Goal: Navigation & Orientation: Find specific page/section

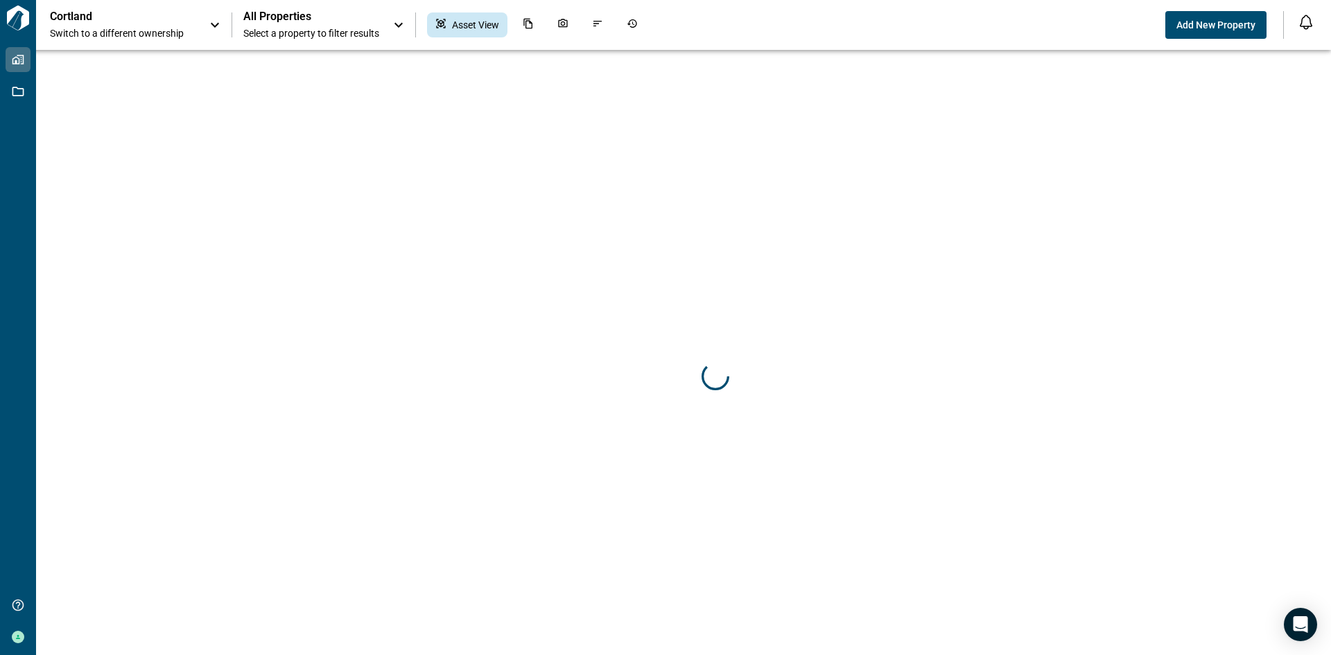
click at [392, 17] on icon at bounding box center [398, 25] width 17 height 17
click at [394, 17] on div at bounding box center [315, 19] width 158 height 39
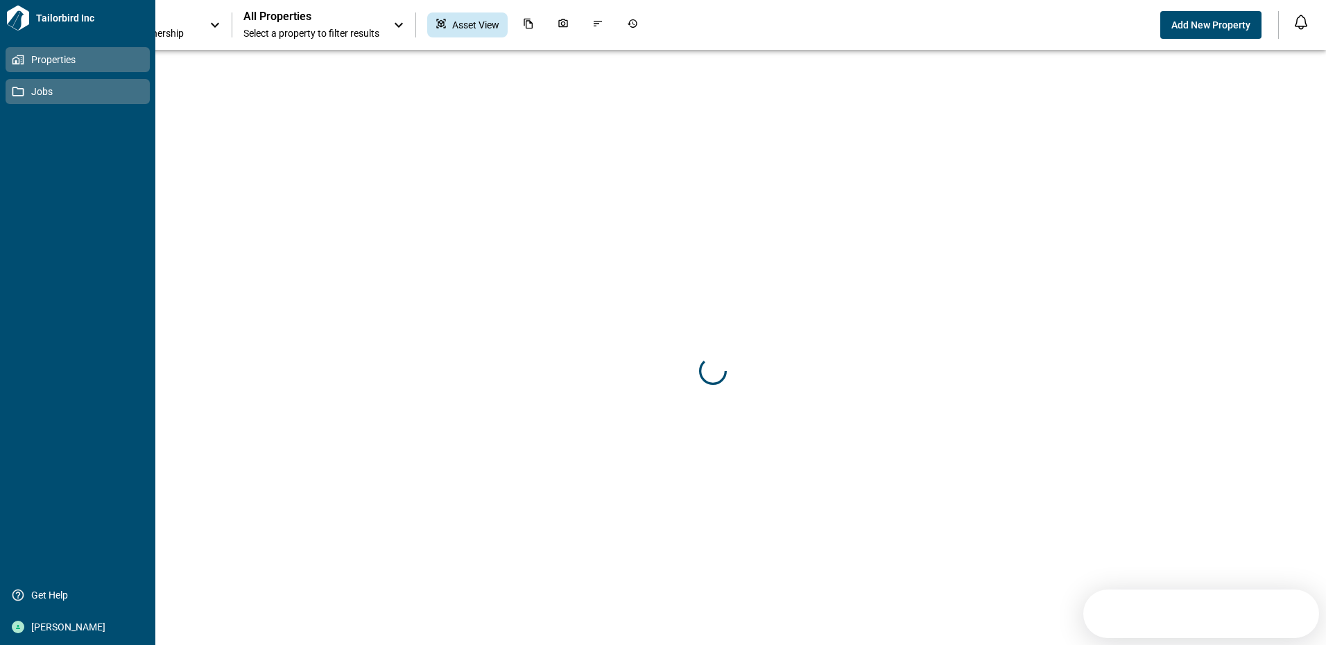
click at [26, 99] on link "Jobs" at bounding box center [78, 91] width 144 height 25
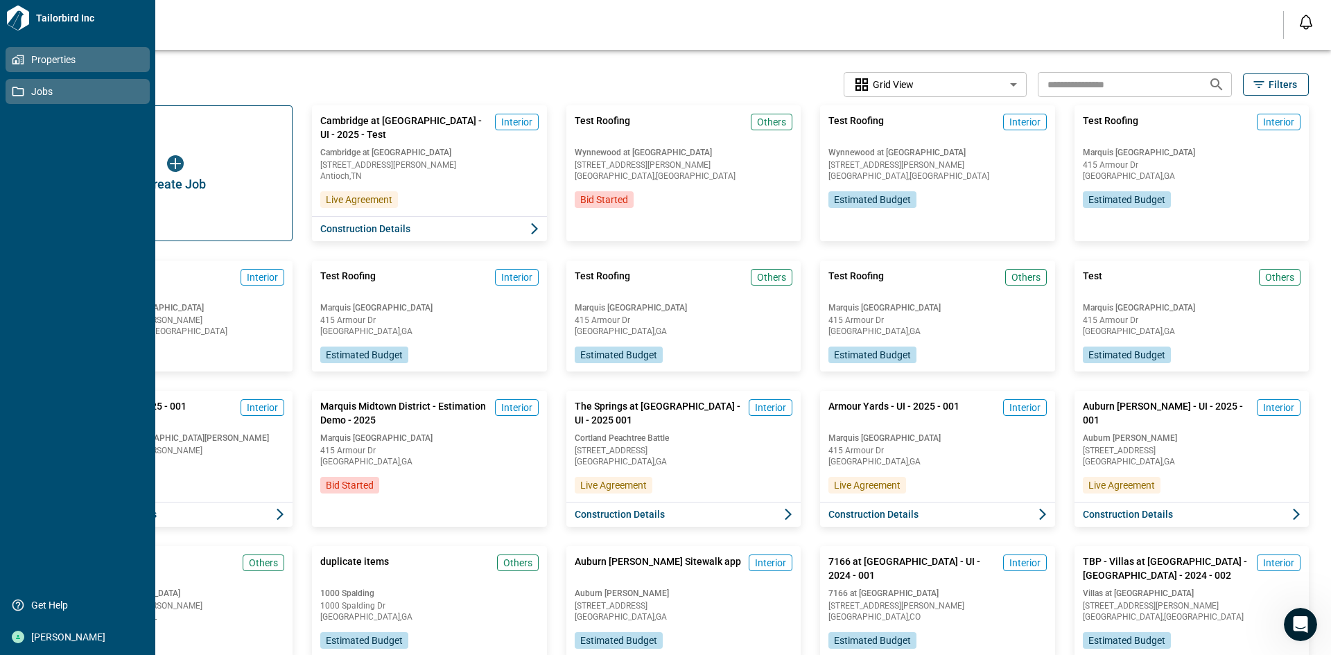
click at [26, 61] on span "Properties" at bounding box center [80, 60] width 112 height 14
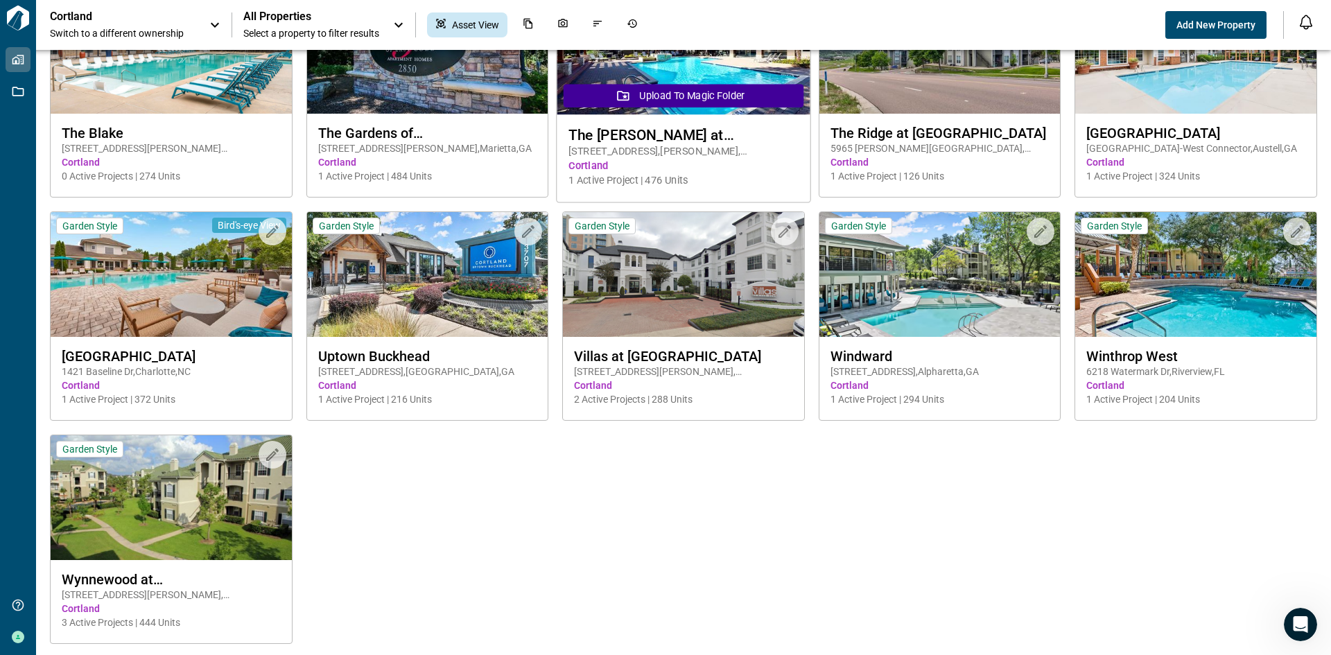
scroll to position [2799, 0]
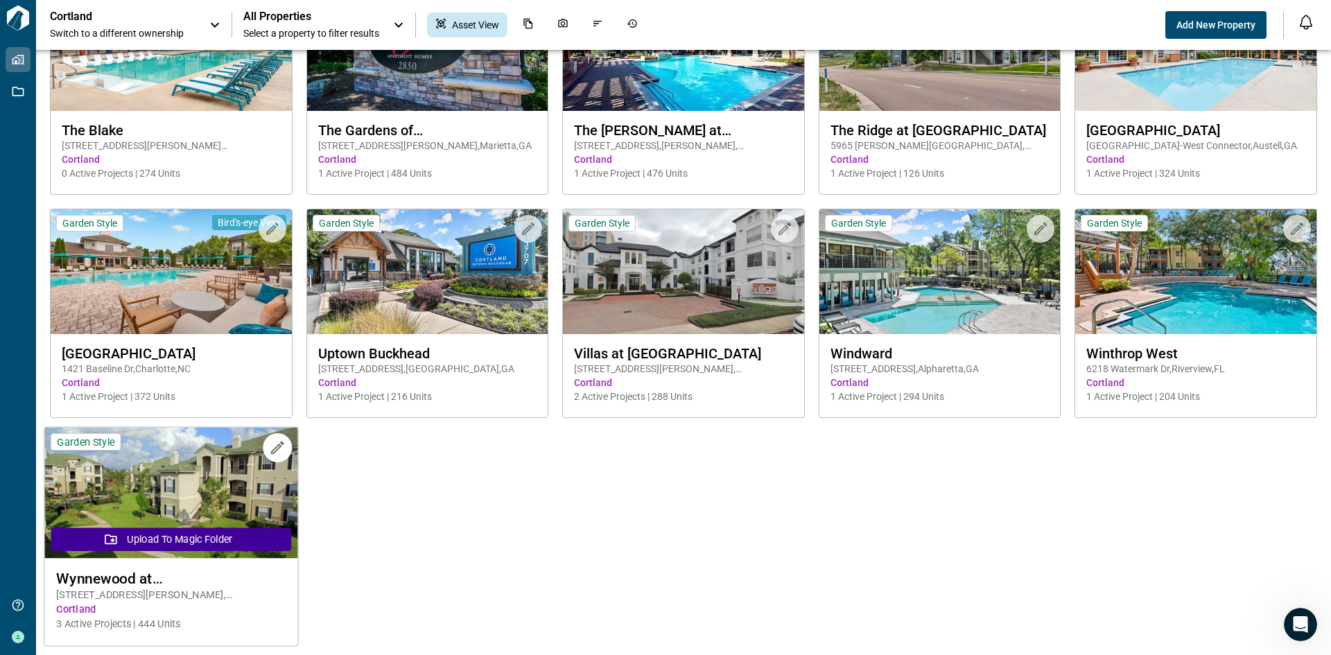
click at [145, 583] on span "Wynnewood at [GEOGRAPHIC_DATA]" at bounding box center [171, 578] width 230 height 17
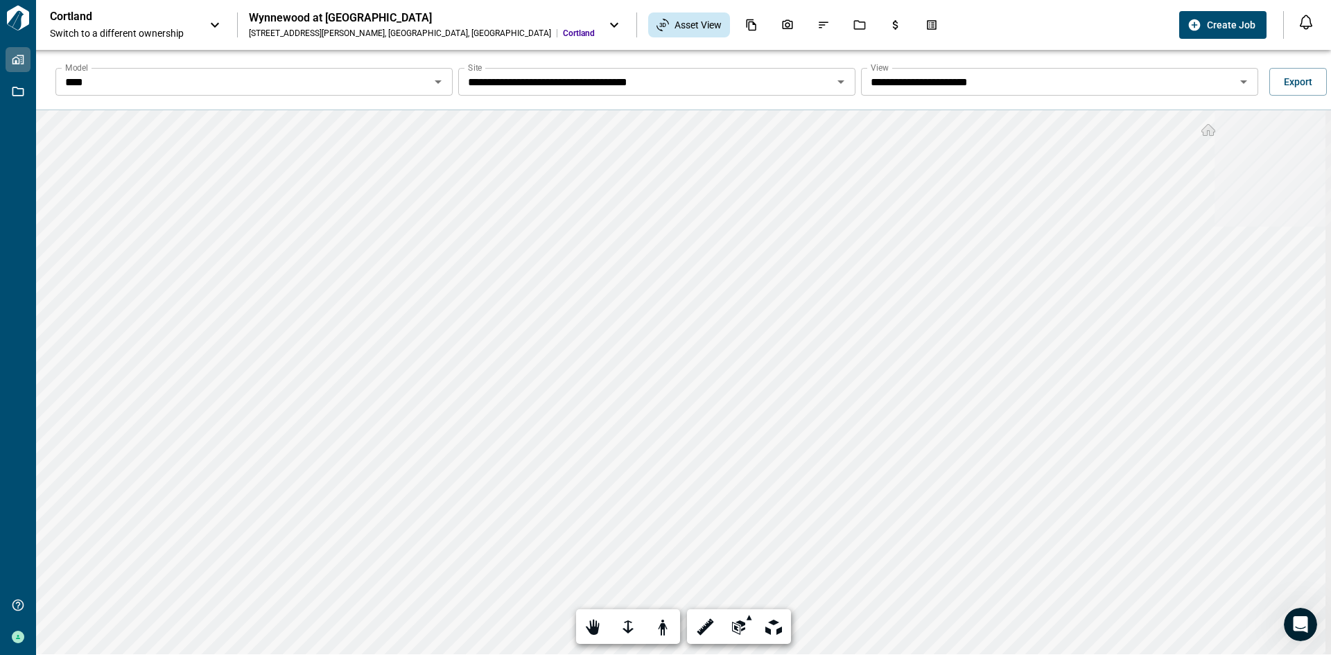
click at [399, 79] on input "****" at bounding box center [243, 81] width 366 height 19
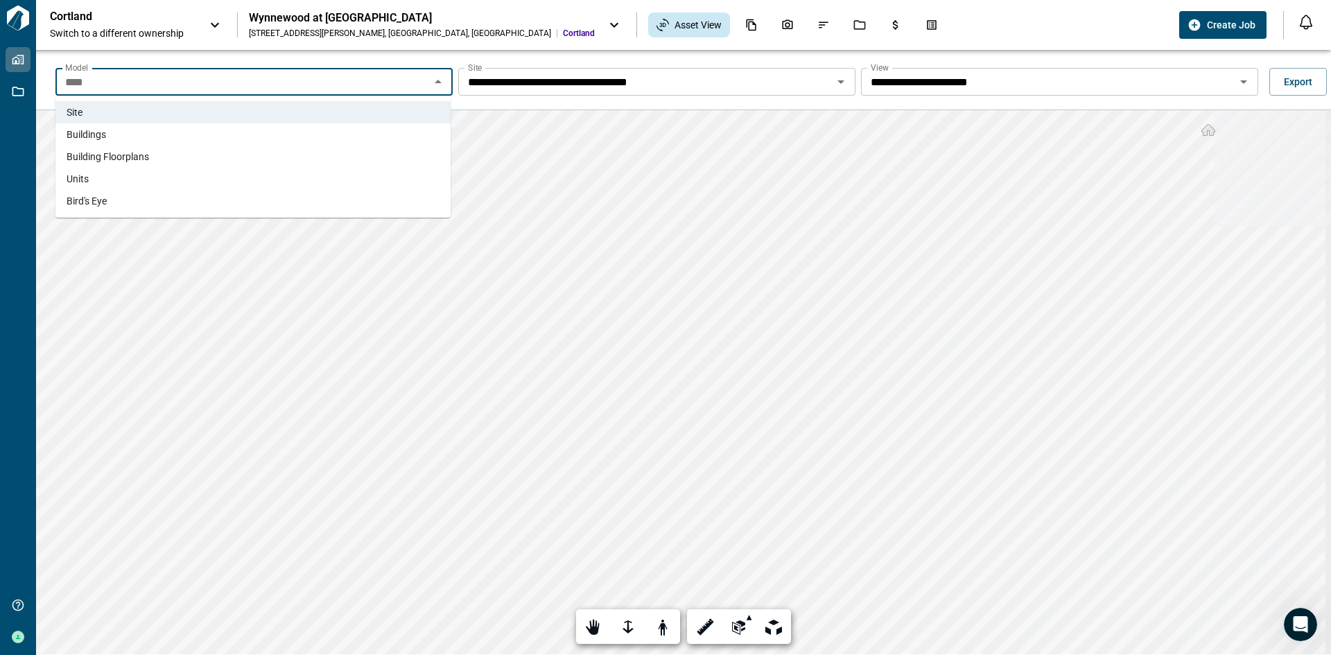
click at [134, 175] on li "Units" at bounding box center [252, 179] width 395 height 22
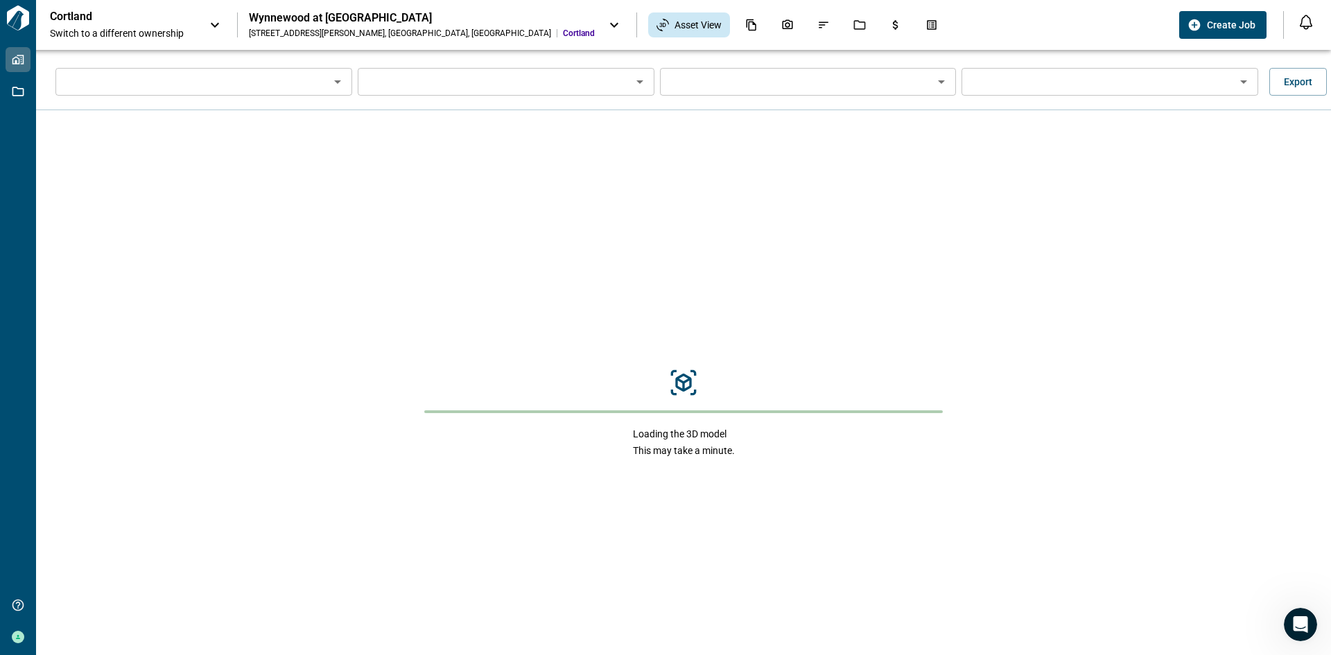
type input "*****"
type input "*******"
type input "*********"
type input "**"
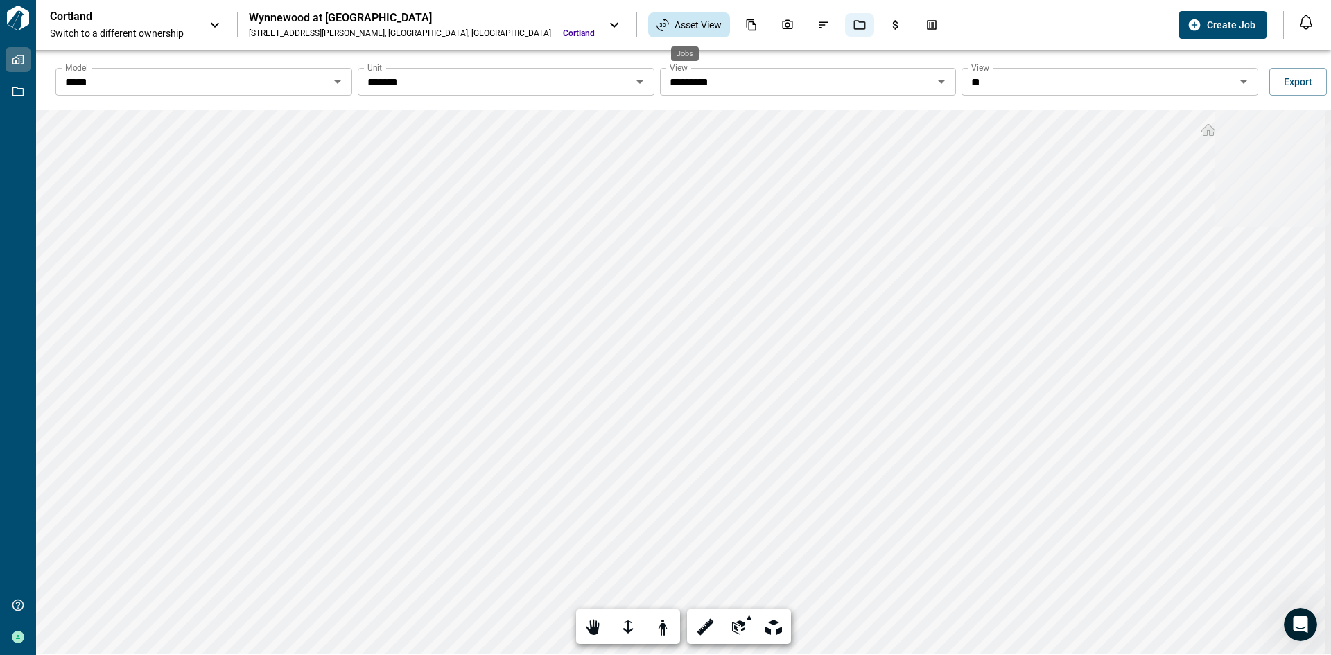
click at [854, 25] on icon "Jobs" at bounding box center [860, 25] width 12 height 12
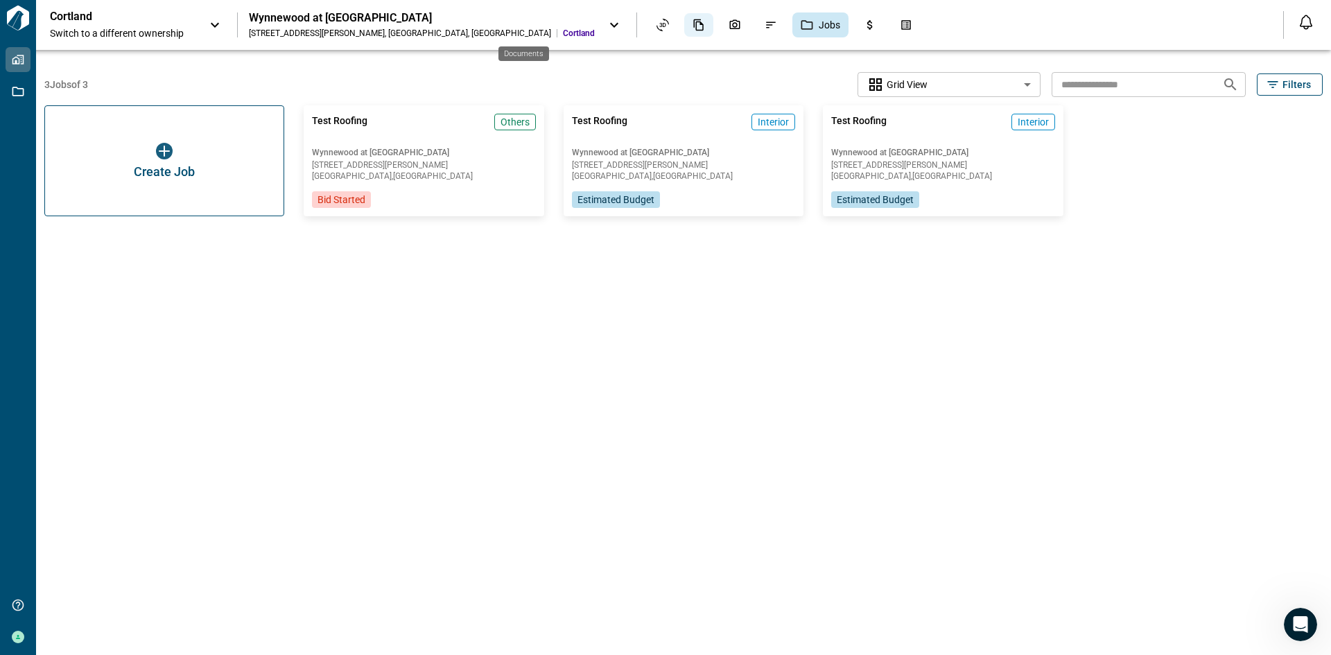
click at [693, 24] on icon "Documents" at bounding box center [699, 25] width 12 height 12
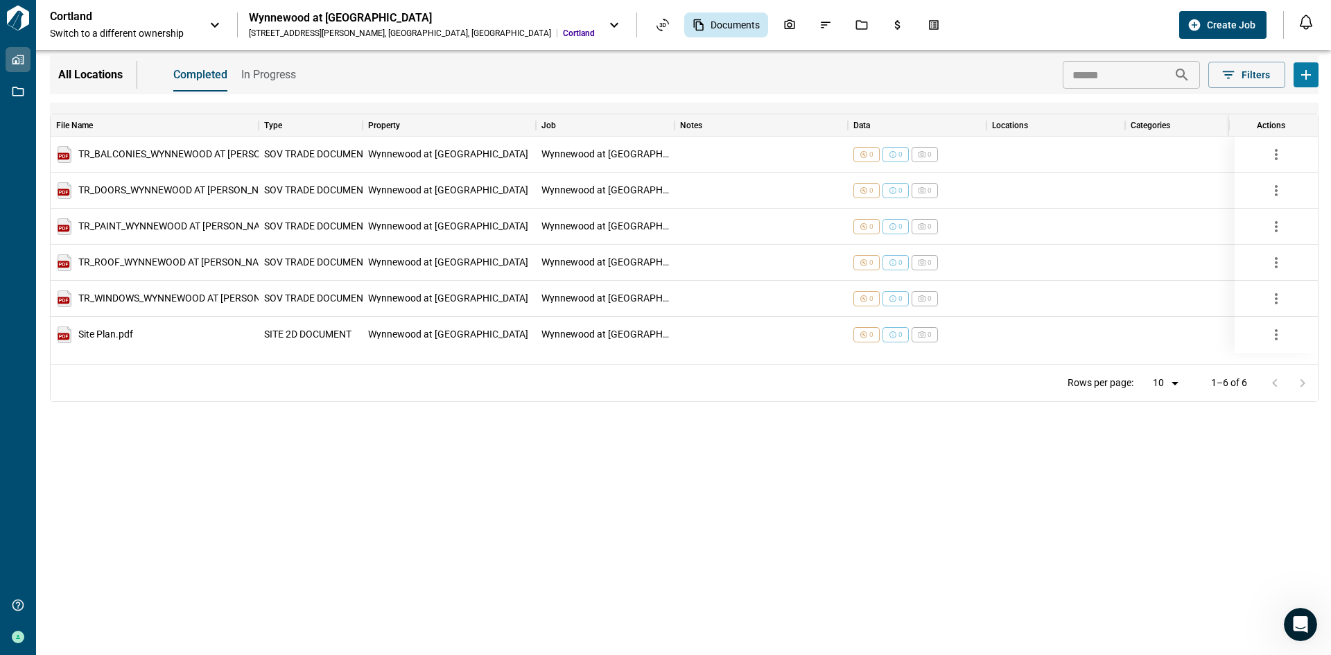
click at [270, 73] on span "In Progress" at bounding box center [268, 75] width 55 height 14
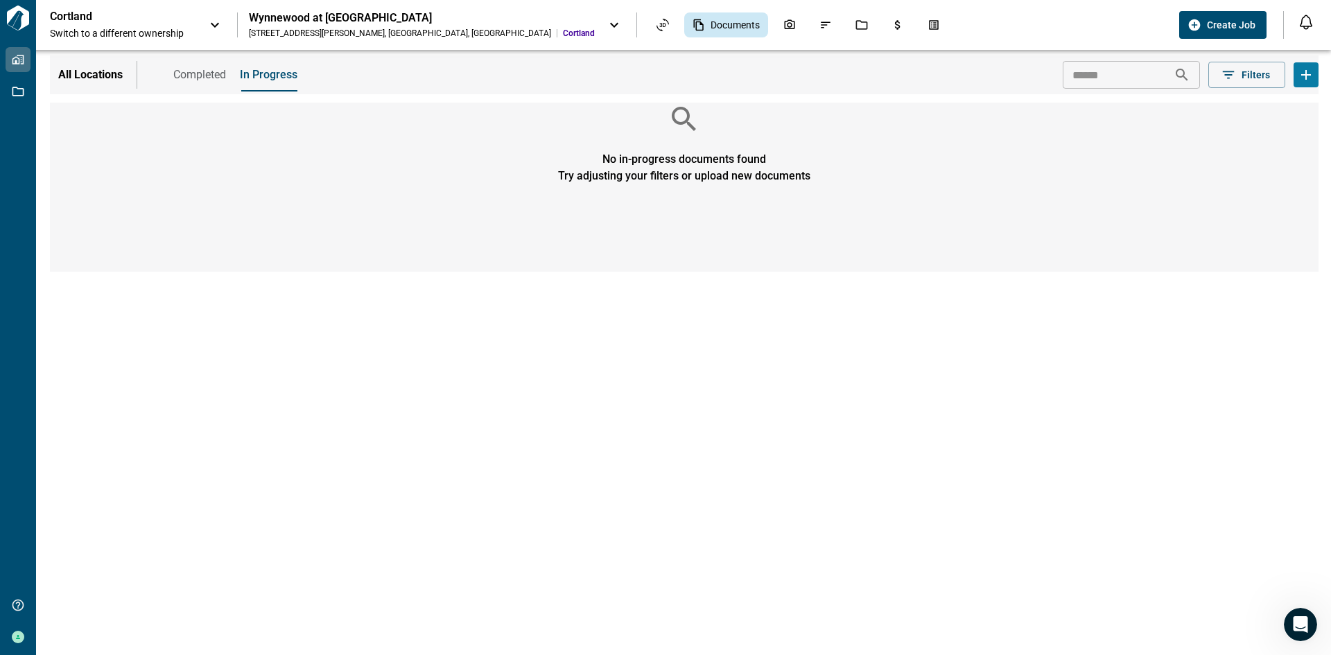
click at [201, 73] on span "Completed" at bounding box center [199, 75] width 53 height 14
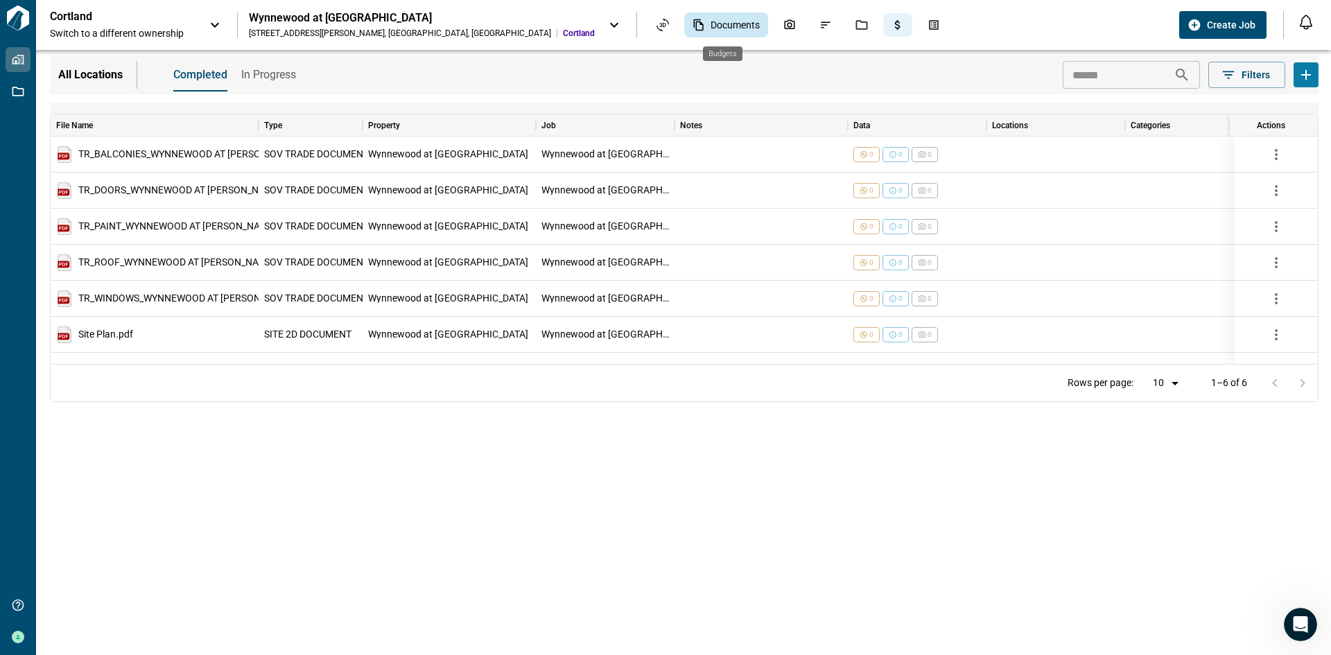
click at [892, 26] on icon "Budgets" at bounding box center [898, 25] width 12 height 12
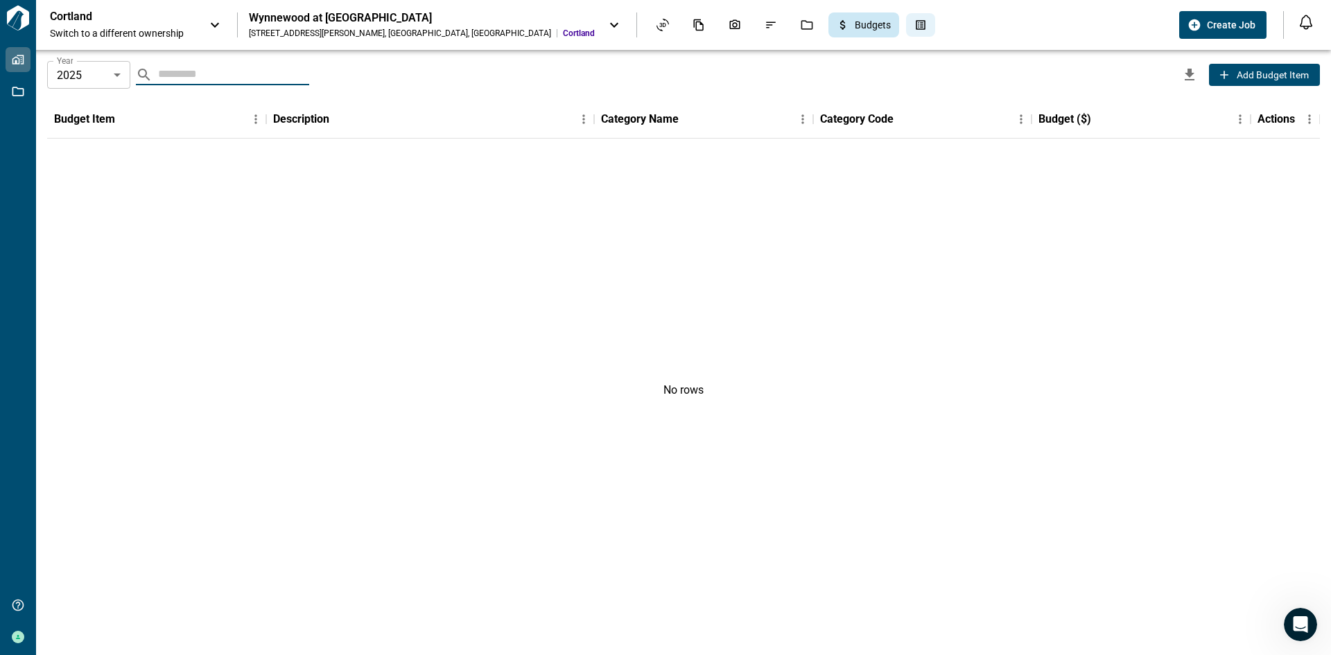
click at [915, 25] on icon "Takeoff Center" at bounding box center [921, 25] width 12 height 12
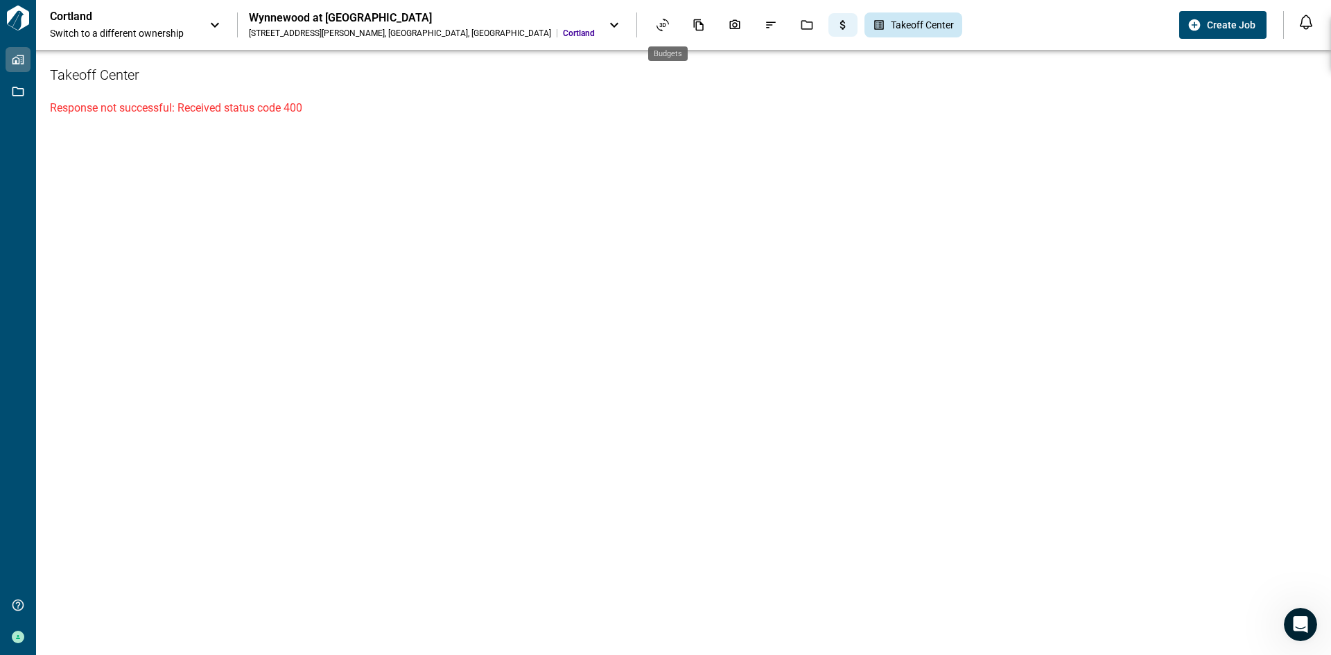
click at [837, 21] on icon "Budgets" at bounding box center [843, 25] width 12 height 12
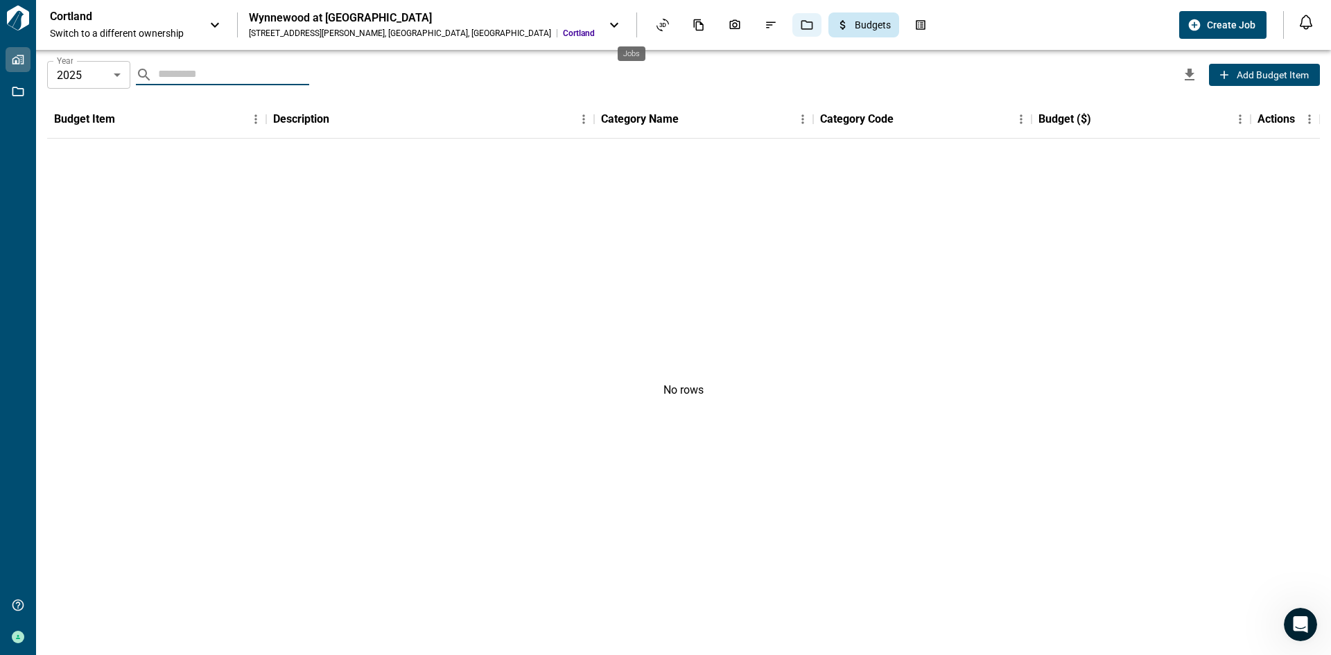
click at [802, 22] on icon "Jobs" at bounding box center [808, 25] width 12 height 10
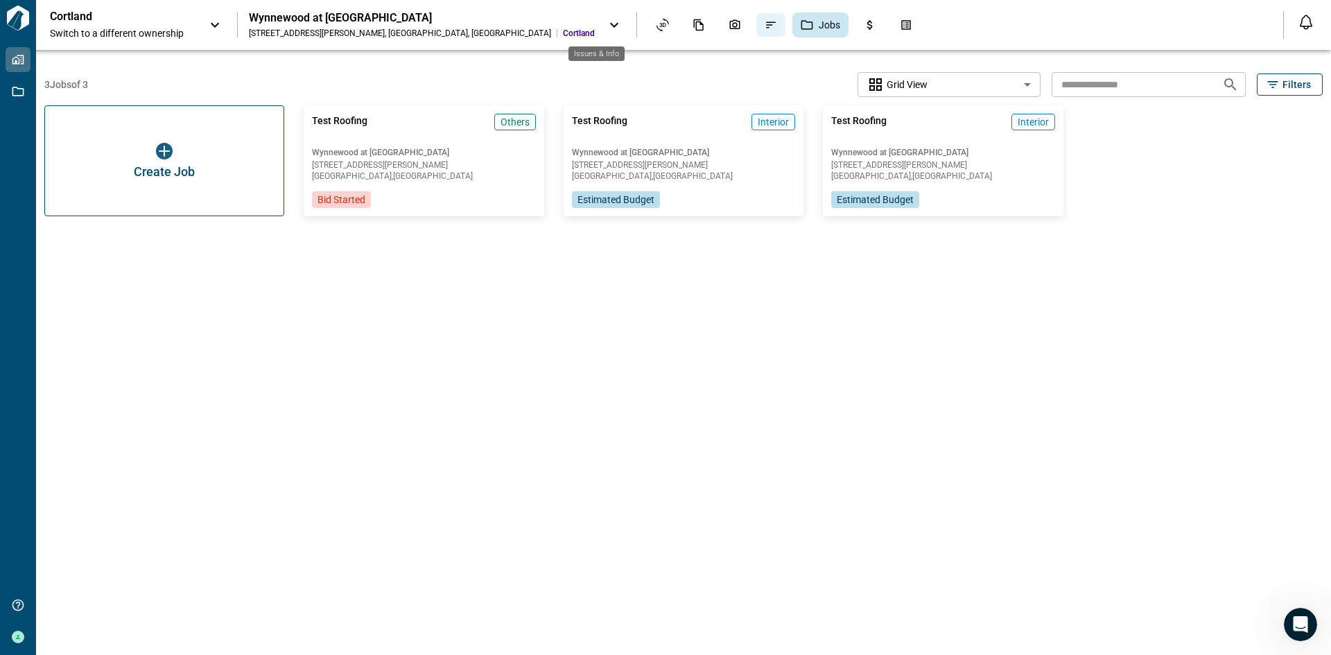
click at [756, 22] on div "Issues & Info" at bounding box center [770, 25] width 29 height 24
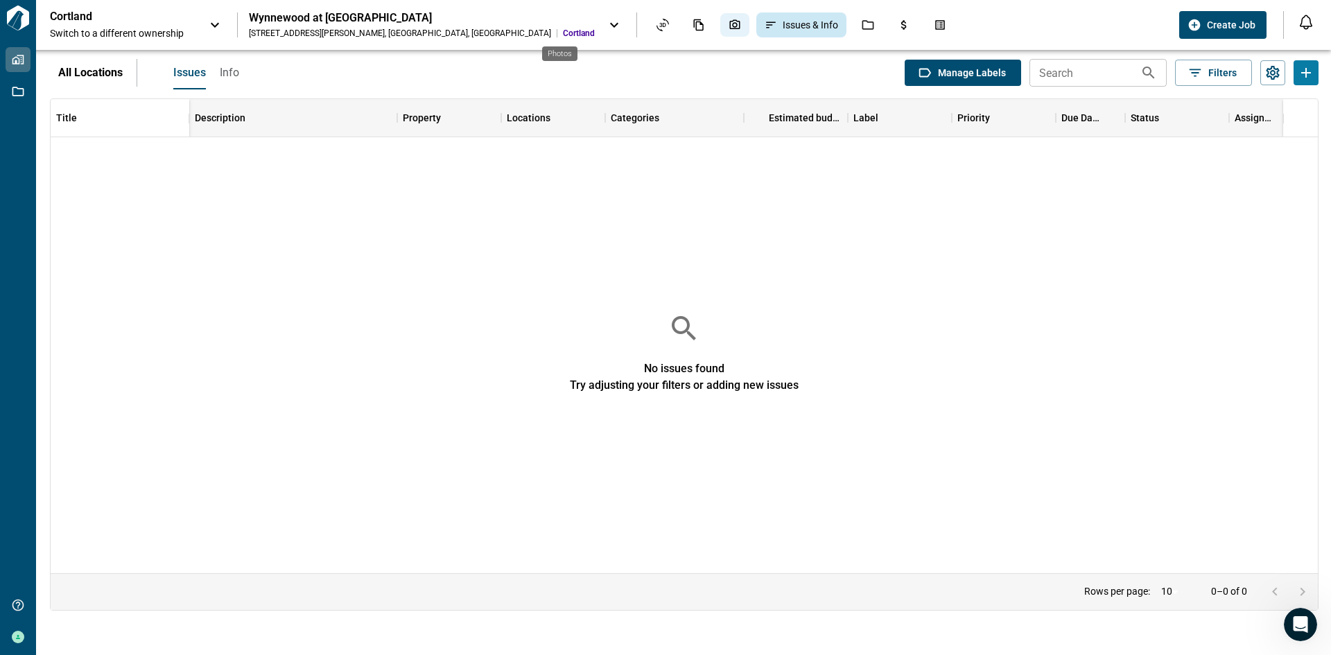
click at [720, 17] on div "Photos" at bounding box center [734, 25] width 29 height 24
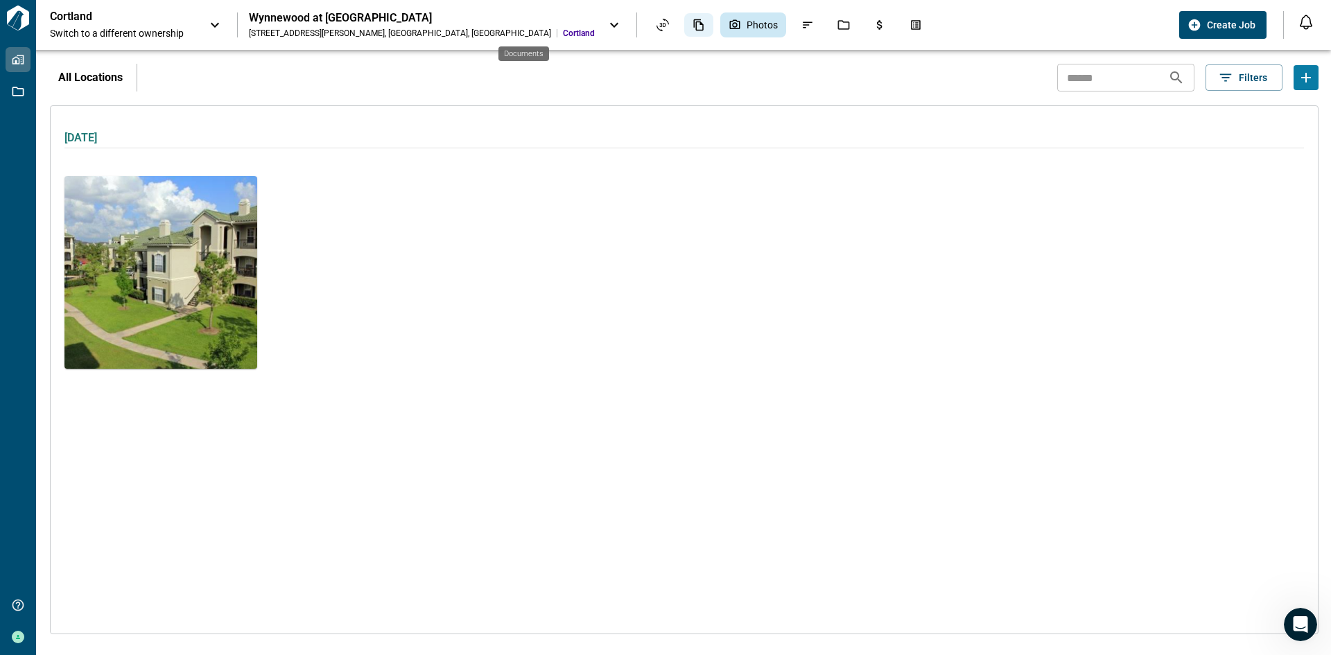
click at [684, 20] on div "Documents" at bounding box center [698, 25] width 29 height 24
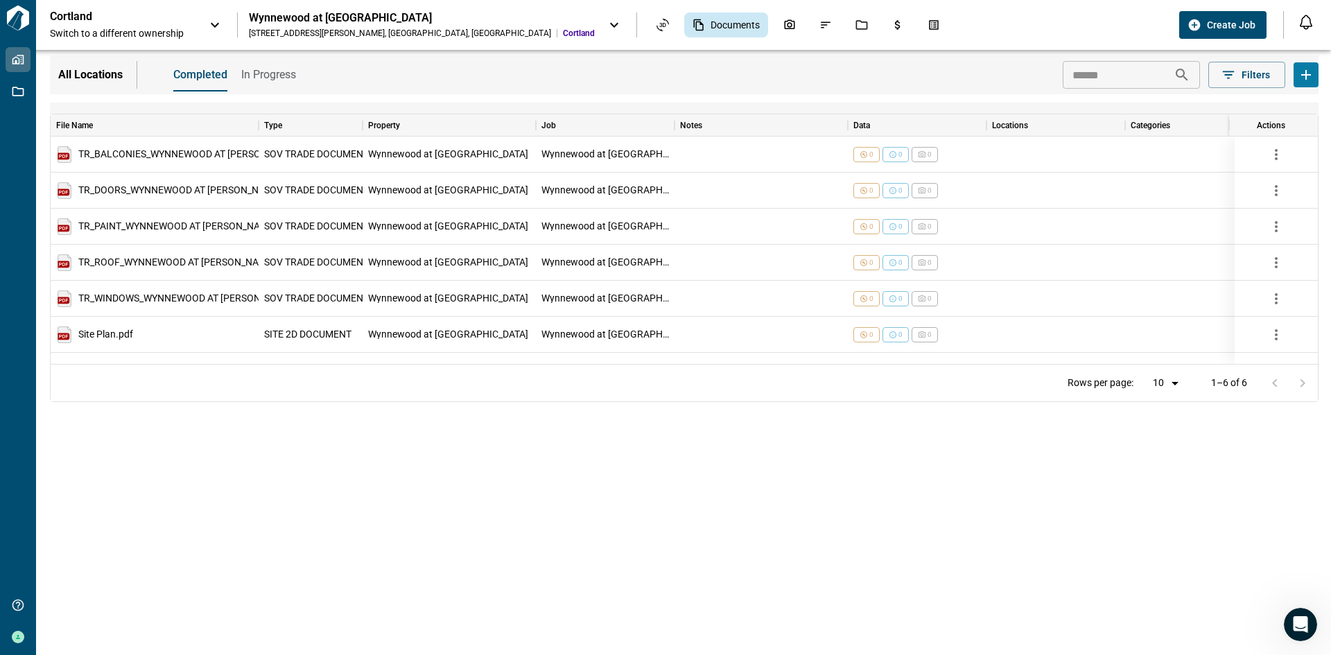
click at [606, 23] on icon at bounding box center [614, 25] width 17 height 17
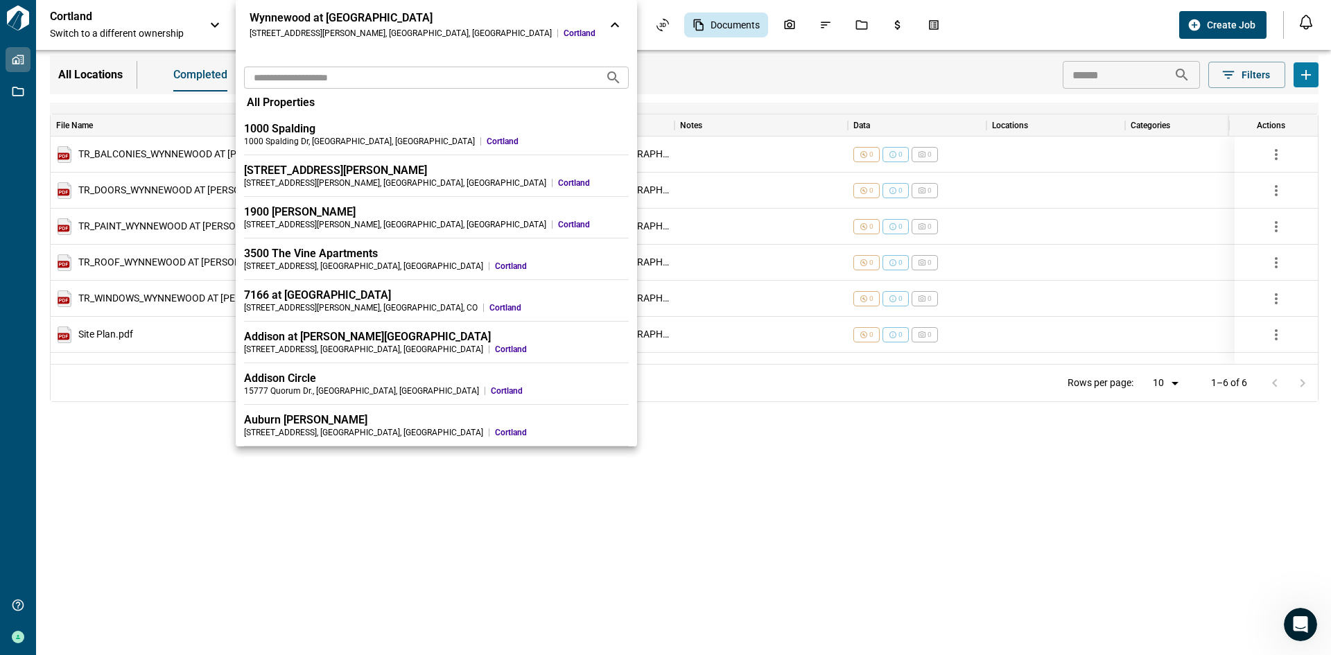
click at [607, 23] on icon at bounding box center [615, 25] width 17 height 17
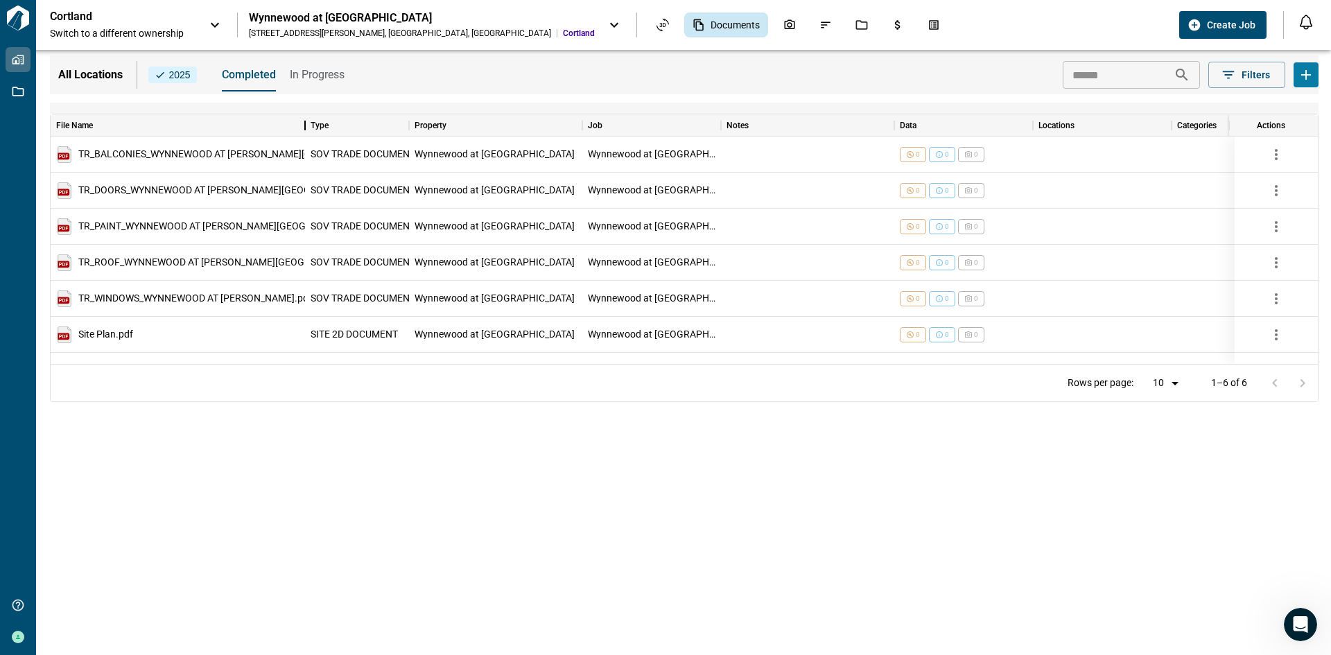
drag, startPoint x: 262, startPoint y: 125, endPoint x: 309, endPoint y: 136, distance: 47.6
click at [309, 136] on div "File Name Type Property Job Notes Data Locations Categories Upload Date Effecti…" at bounding box center [684, 125] width 1267 height 22
click at [811, 23] on div "Issues & Info" at bounding box center [825, 25] width 29 height 24
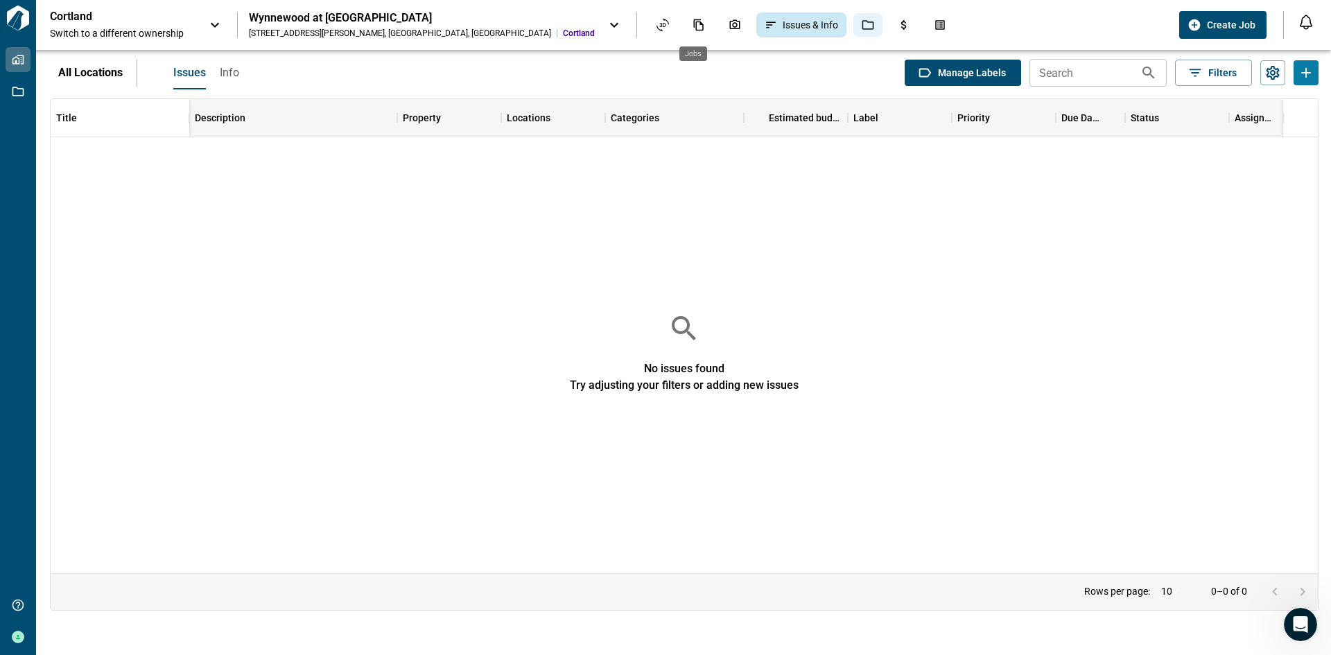
click at [854, 22] on div "Jobs" at bounding box center [868, 25] width 29 height 24
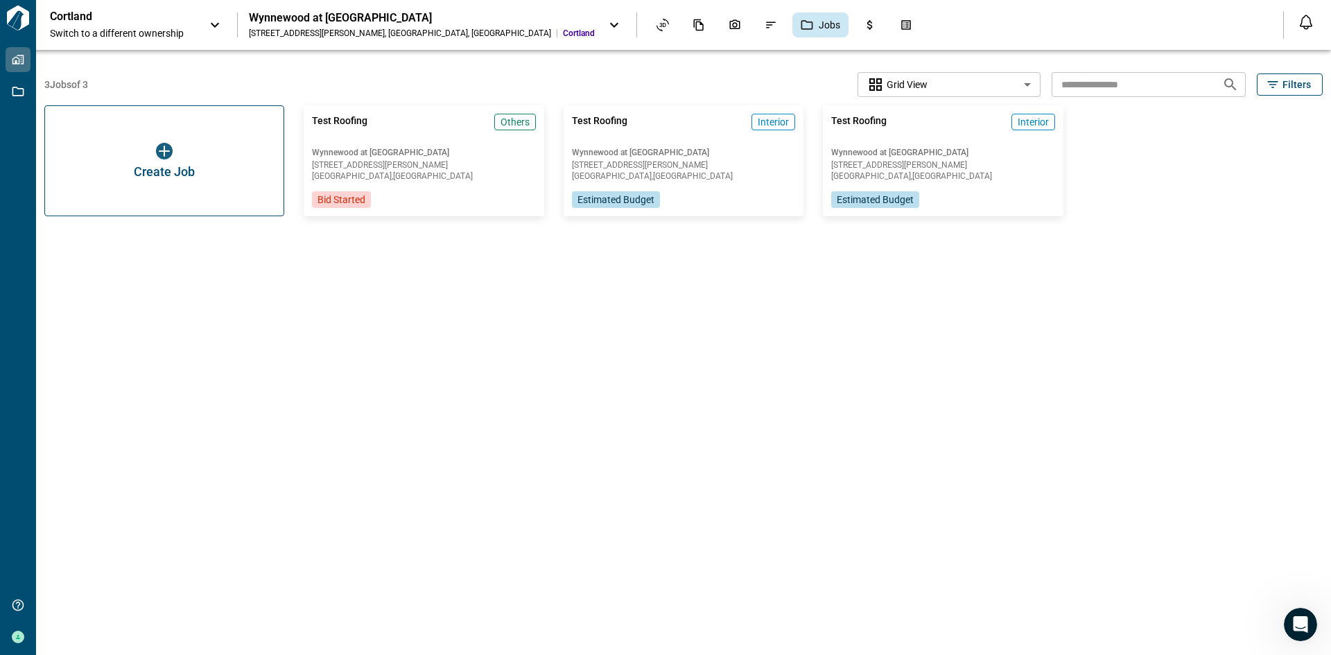
click at [606, 28] on icon at bounding box center [614, 25] width 17 height 17
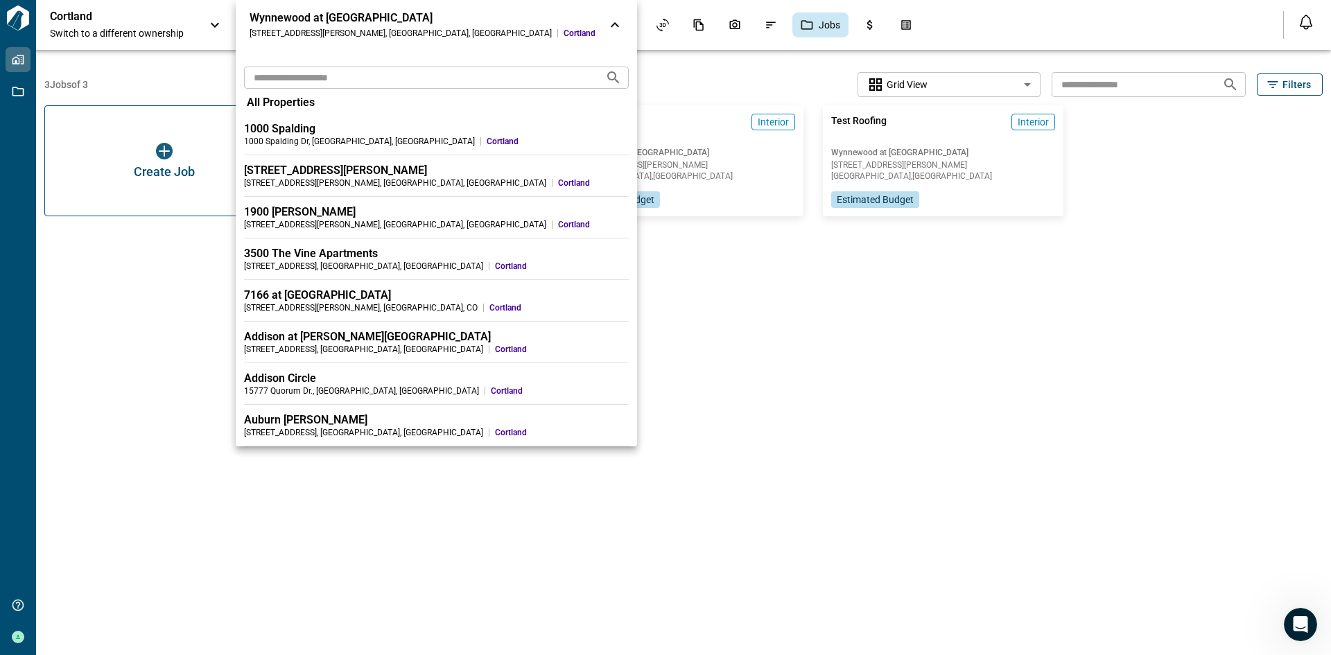
click at [343, 291] on div "7166 at [GEOGRAPHIC_DATA]" at bounding box center [436, 295] width 385 height 14
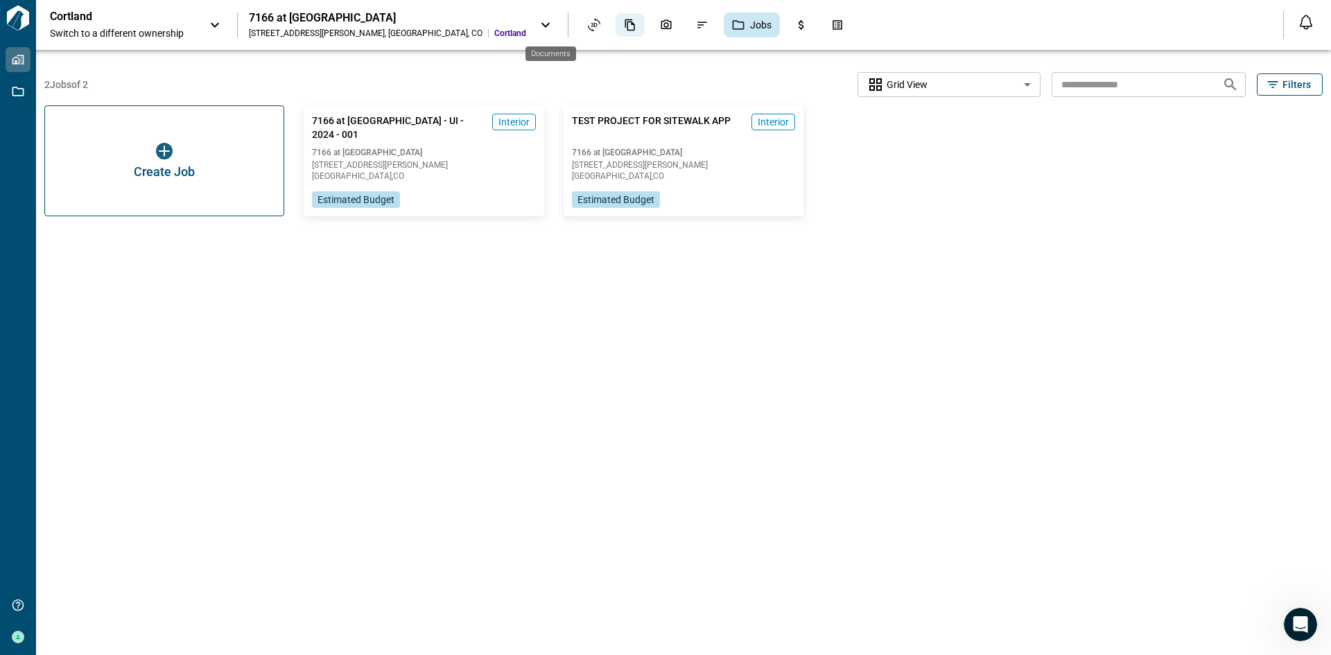
click at [624, 28] on icon "Documents" at bounding box center [630, 25] width 12 height 12
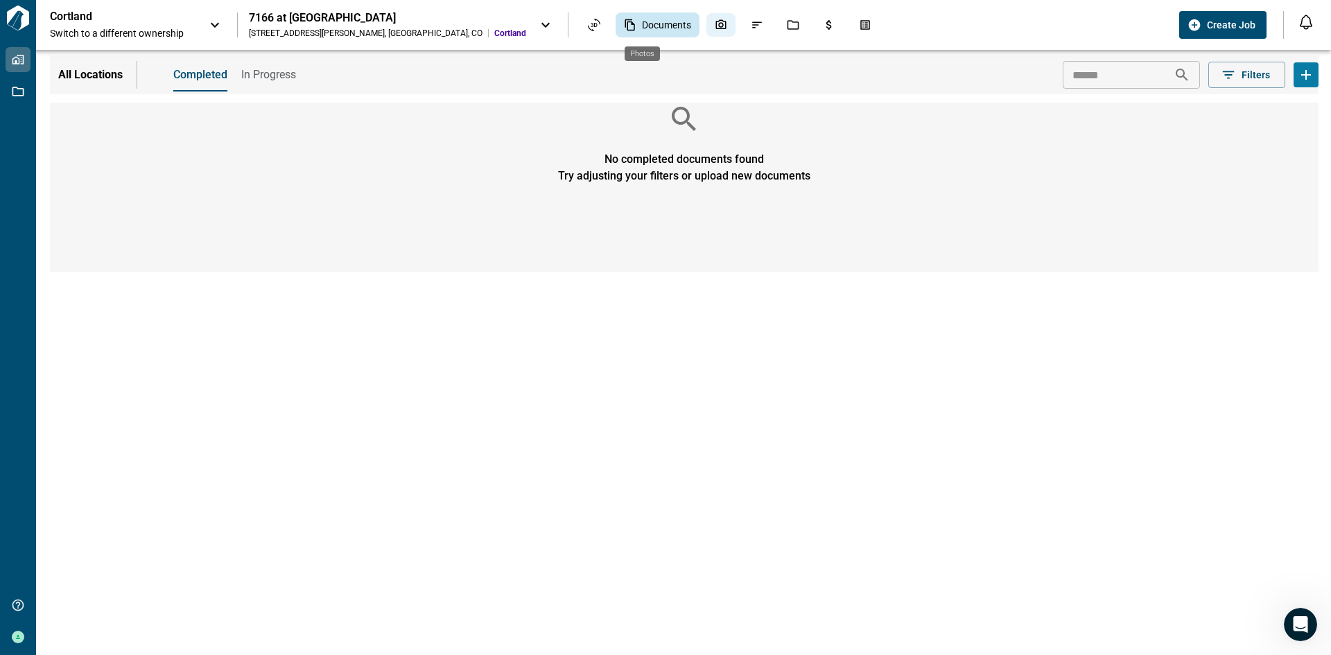
click at [715, 20] on icon "Photos" at bounding box center [721, 25] width 12 height 12
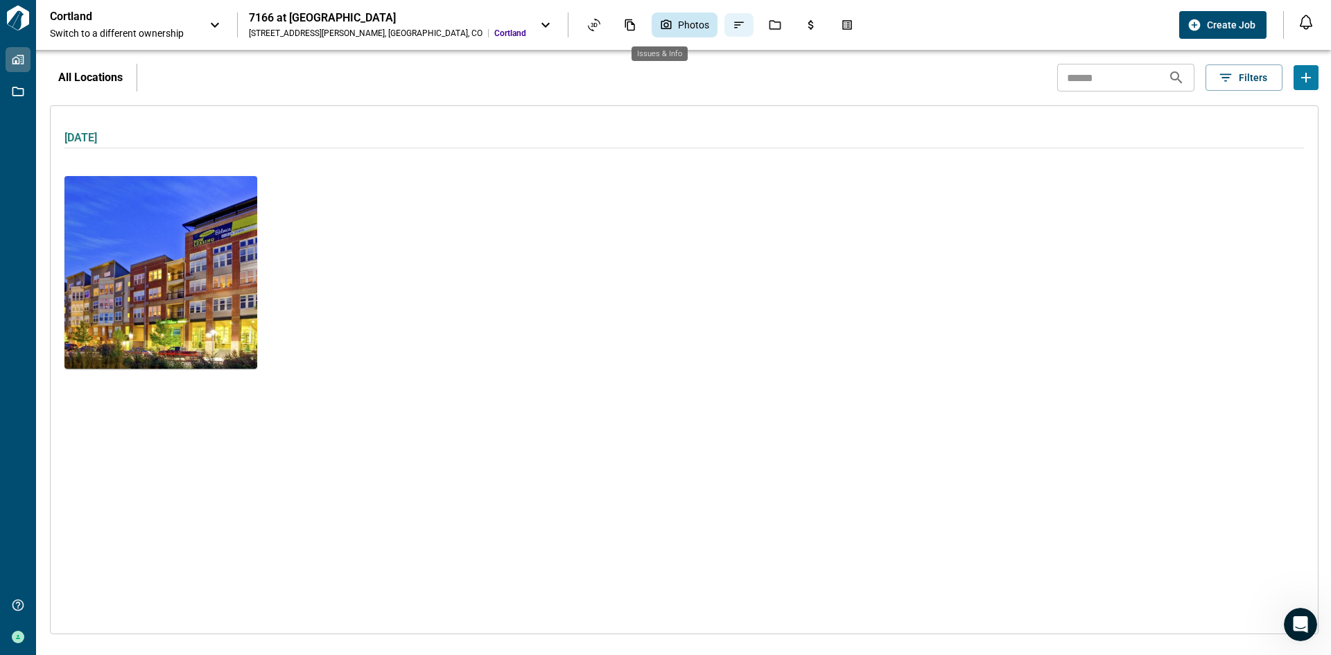
click at [725, 22] on div "Issues & Info" at bounding box center [739, 25] width 29 height 24
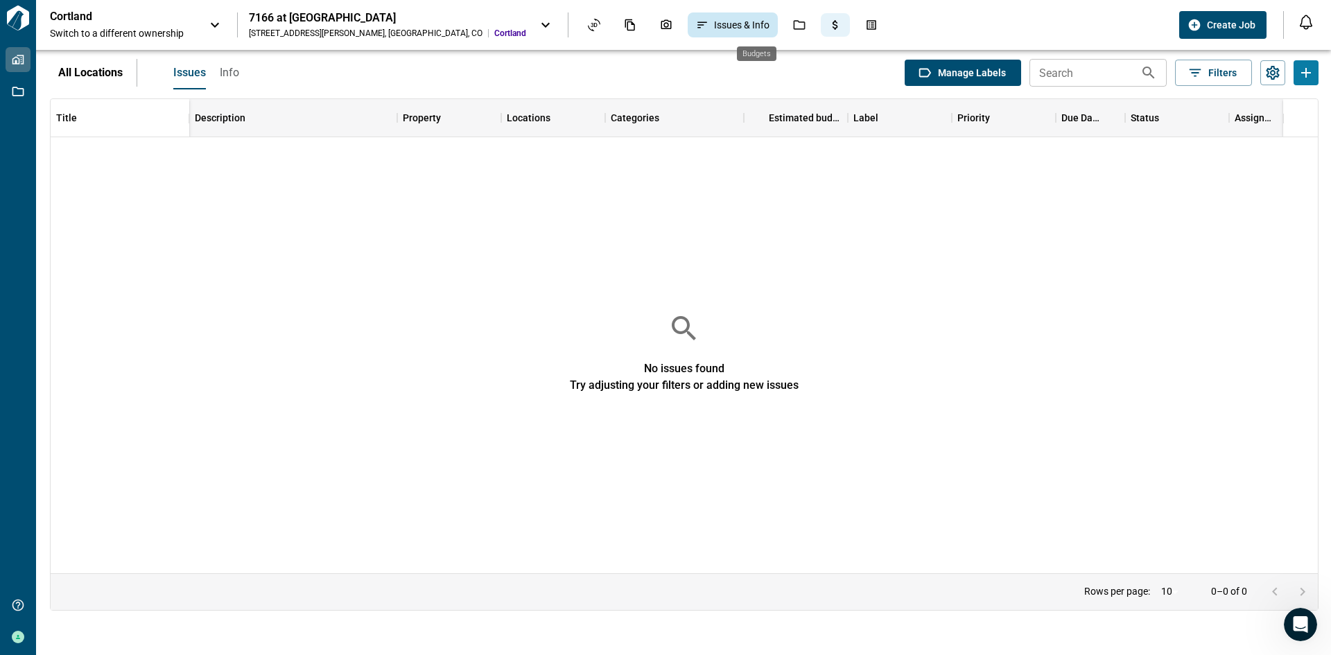
click at [833, 23] on icon "Budgets" at bounding box center [836, 25] width 6 height 10
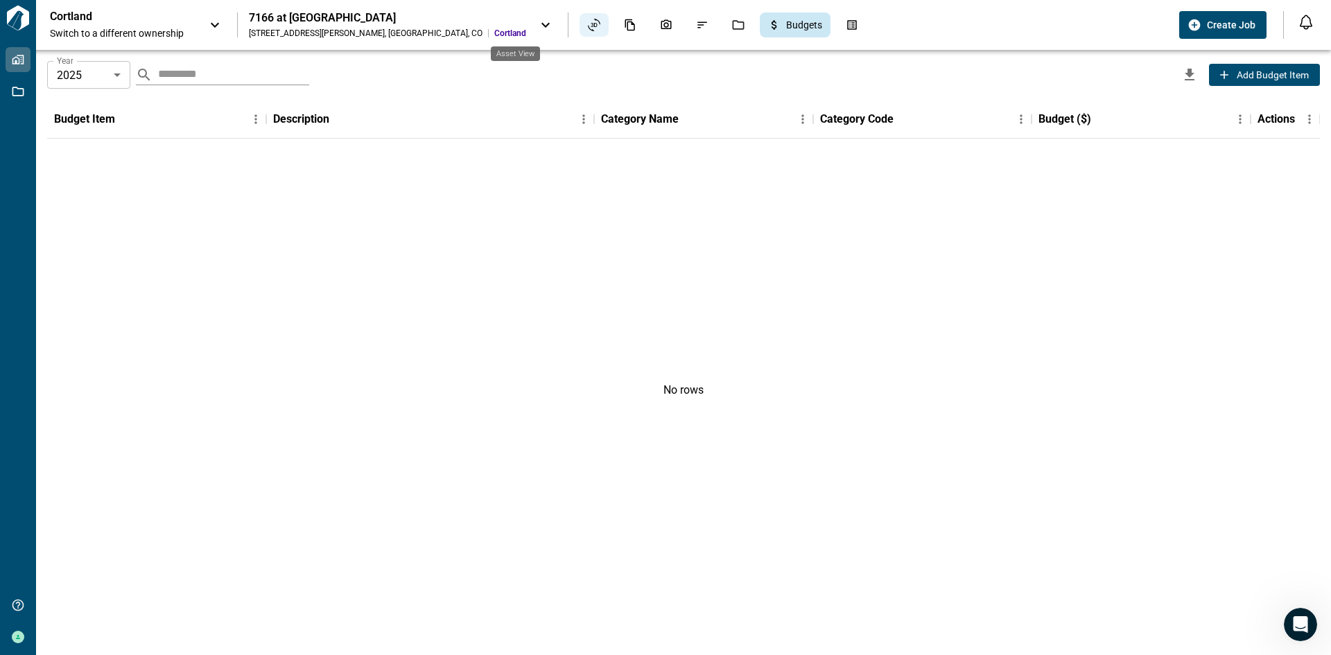
click at [580, 23] on div "Asset View" at bounding box center [594, 25] width 29 height 24
